Goal: Task Accomplishment & Management: Use online tool/utility

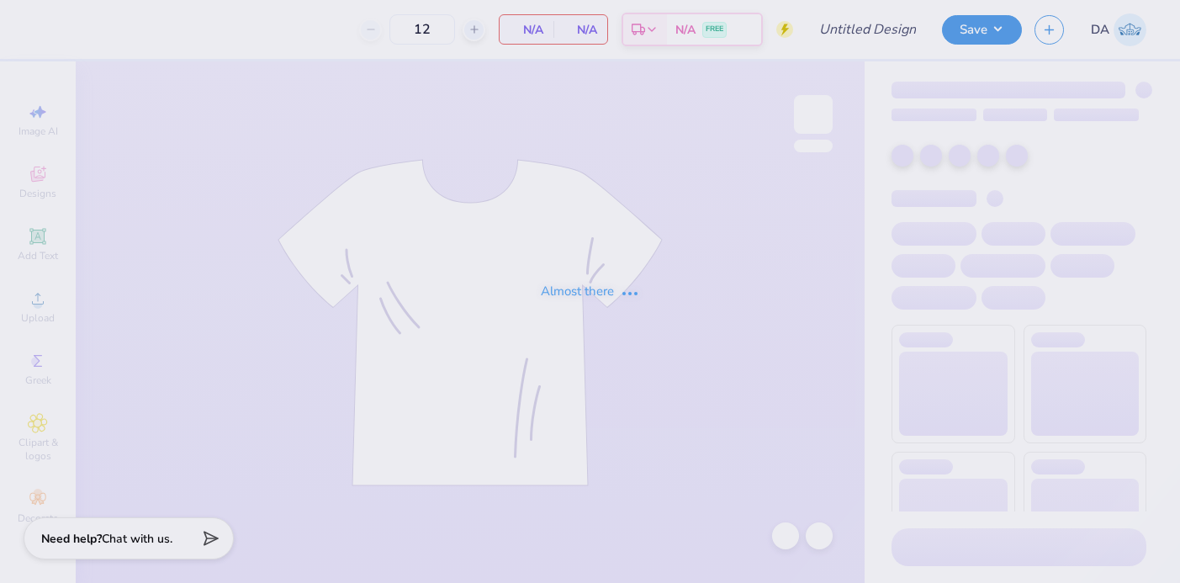
type input "KD Council merch"
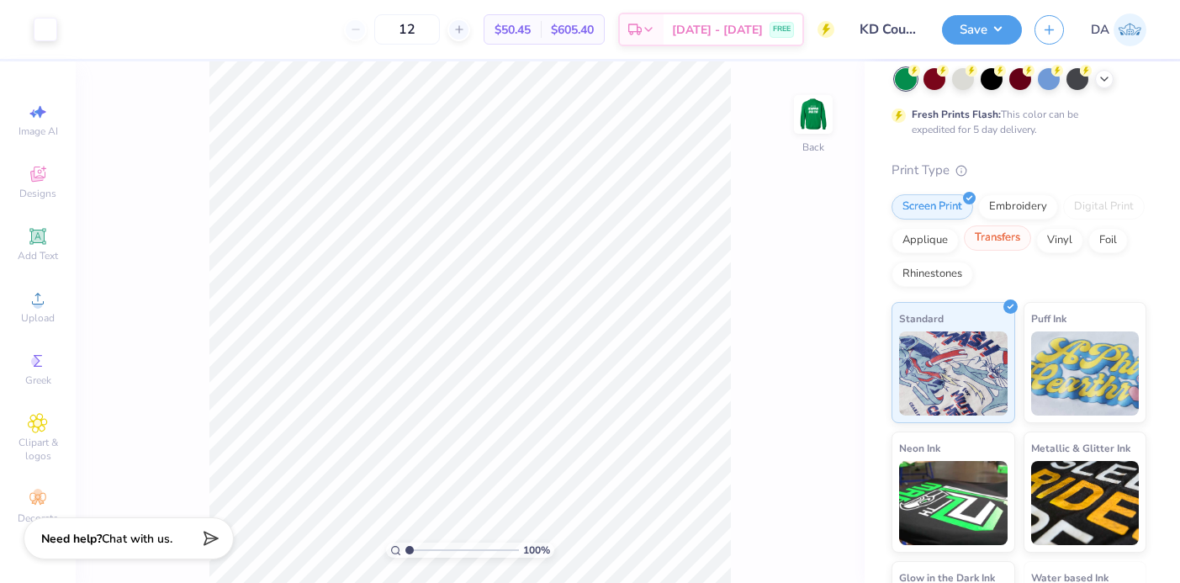
click at [1000, 243] on div "Transfers" at bounding box center [997, 237] width 67 height 25
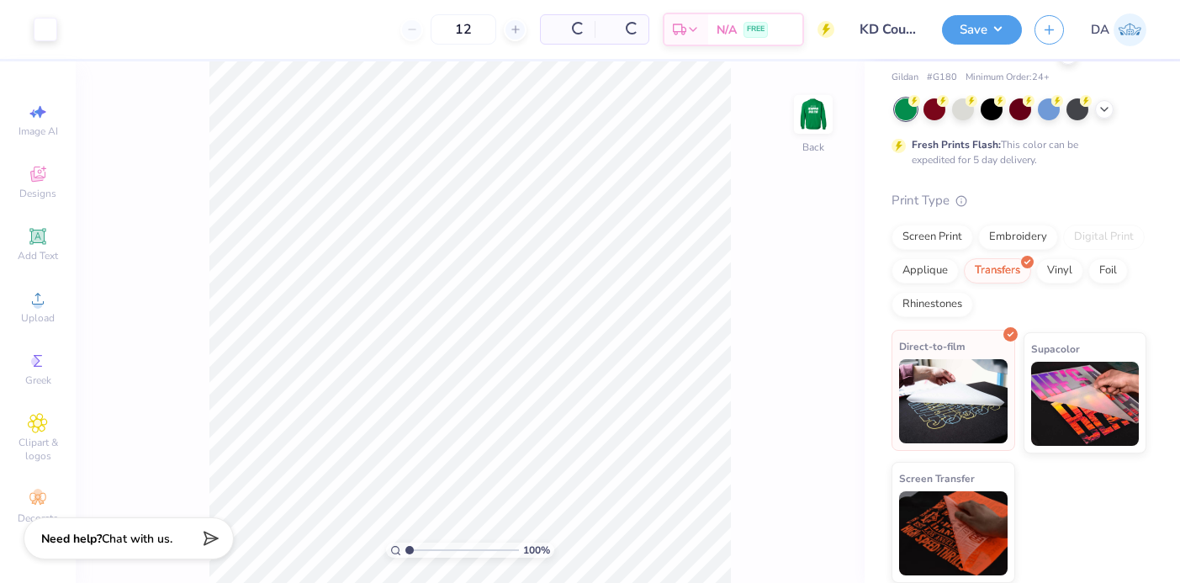
scroll to position [88, 0]
click at [973, 373] on img at bounding box center [953, 401] width 108 height 84
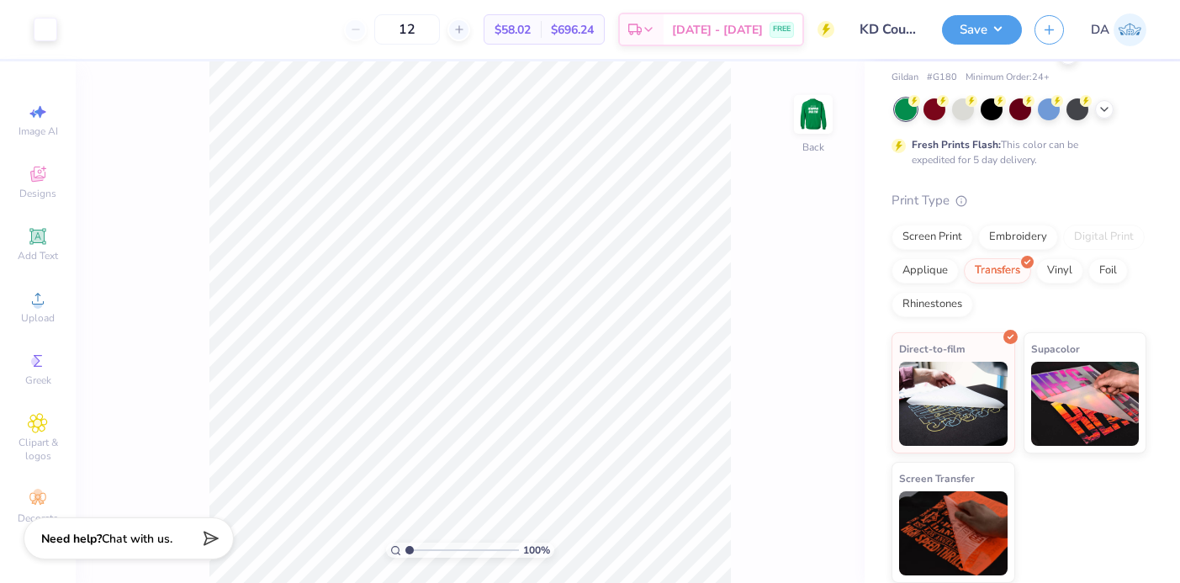
click at [977, 11] on div "Save DA" at bounding box center [1061, 29] width 238 height 59
click at [977, 24] on button "Save" at bounding box center [982, 27] width 80 height 29
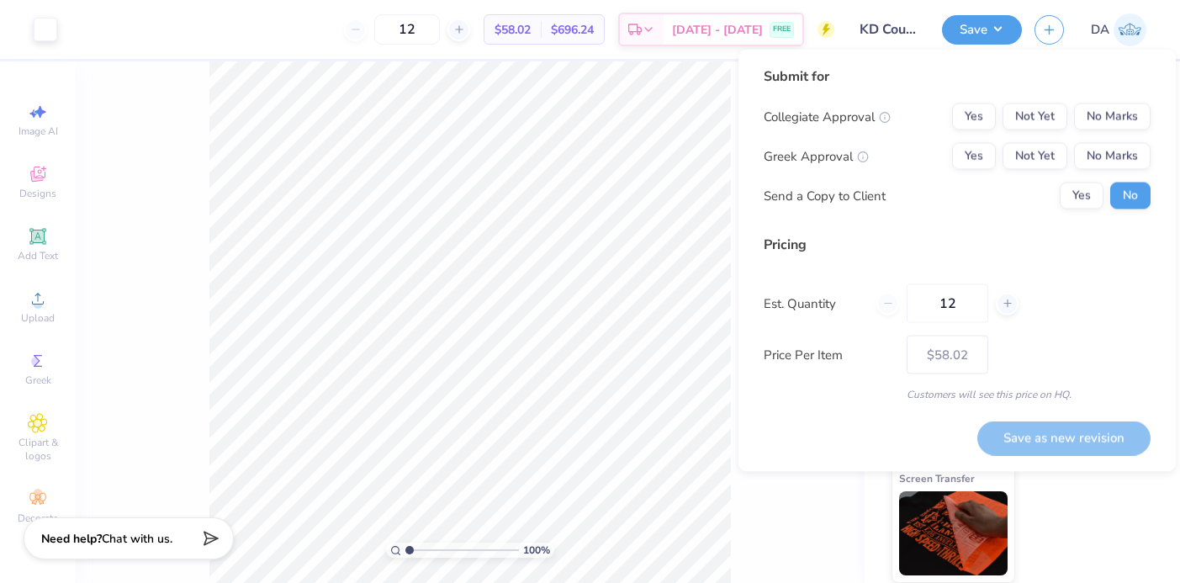
click at [900, 18] on input "KD Council merch" at bounding box center [888, 30] width 82 height 34
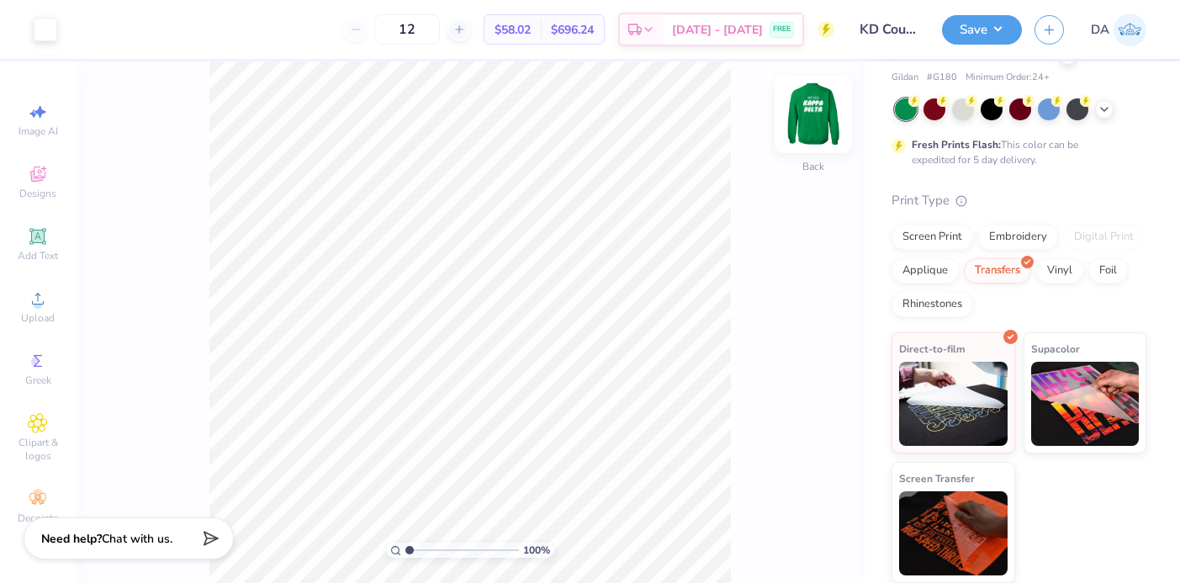
click at [801, 113] on img at bounding box center [813, 114] width 67 height 67
click at [968, 29] on button "Save" at bounding box center [982, 27] width 80 height 29
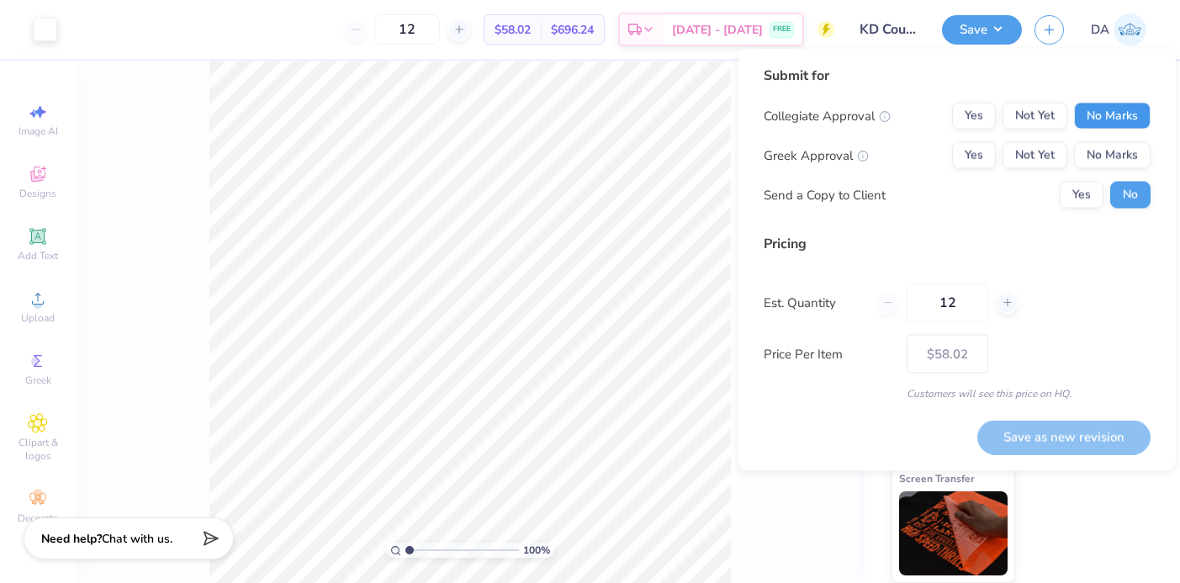
click at [1140, 115] on button "No Marks" at bounding box center [1112, 116] width 77 height 27
click at [994, 146] on button "Yes" at bounding box center [974, 155] width 44 height 27
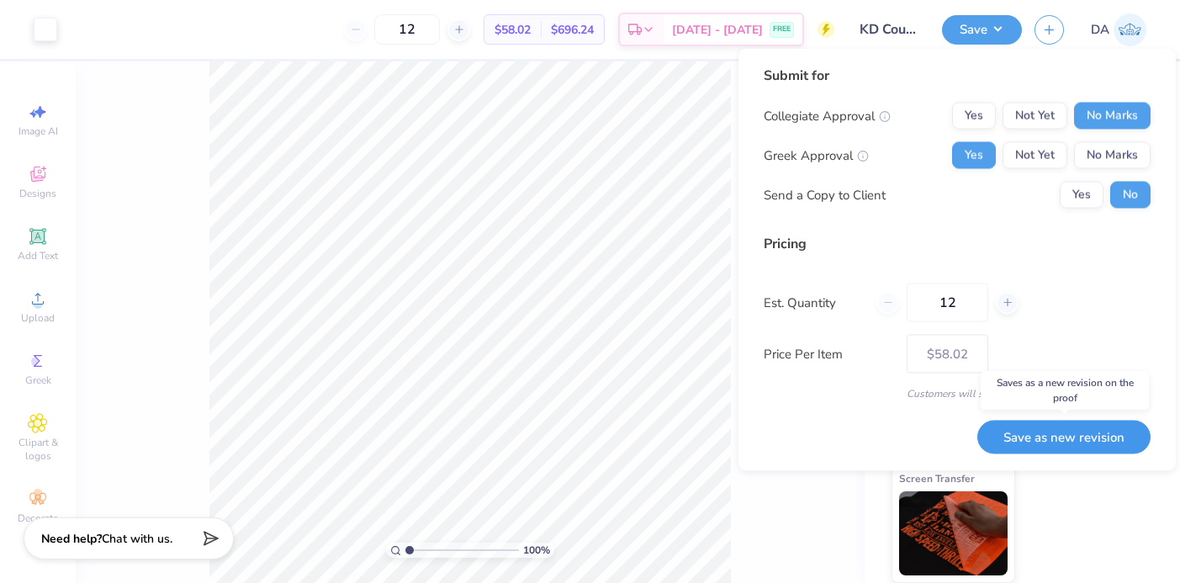
click at [1049, 447] on button "Save as new revision" at bounding box center [1063, 437] width 173 height 34
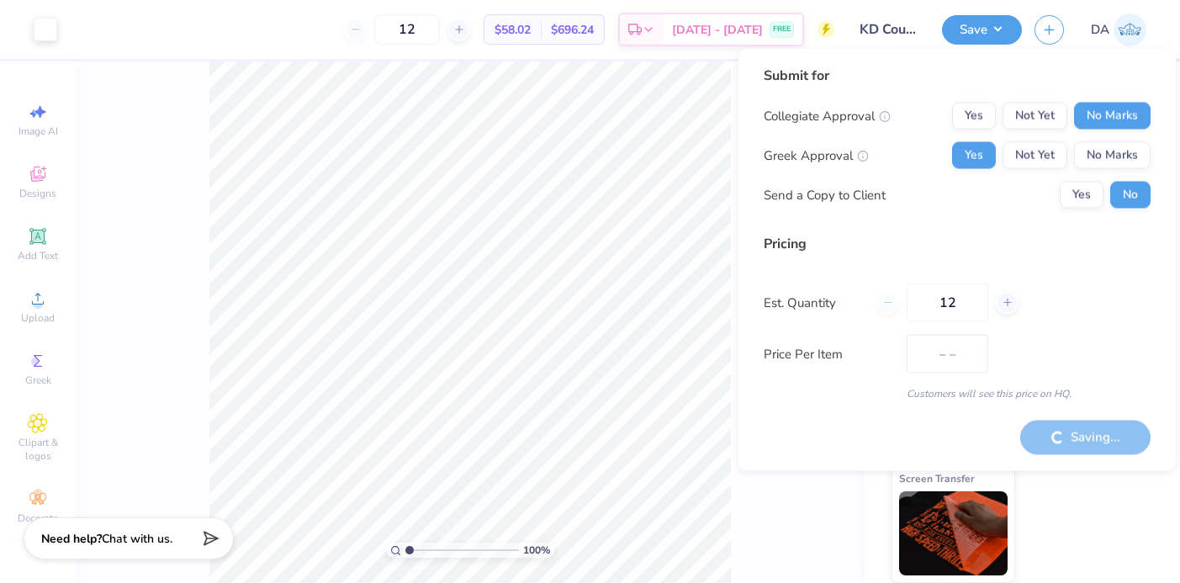
type input "$58.02"
